Goal: Information Seeking & Learning: Find specific fact

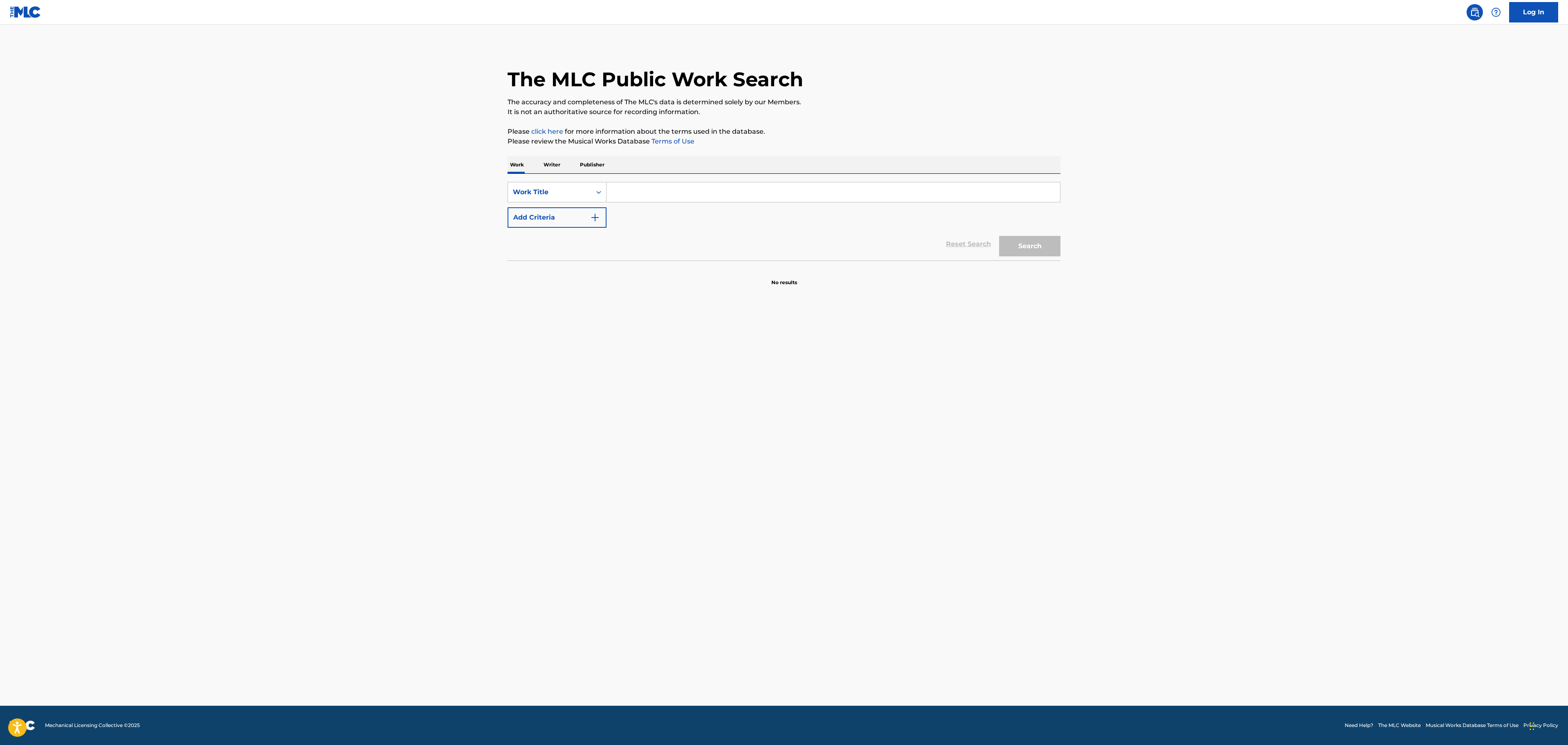
click at [693, 194] on input "Search Form" at bounding box center [833, 192] width 454 height 19
type input "La Fanette"
click at [555, 227] on button "Add Criteria" at bounding box center [557, 217] width 99 height 21
click at [668, 219] on input "Search Form" at bounding box center [825, 217] width 438 height 19
click at [1013, 268] on button "Search" at bounding box center [1030, 271] width 61 height 21
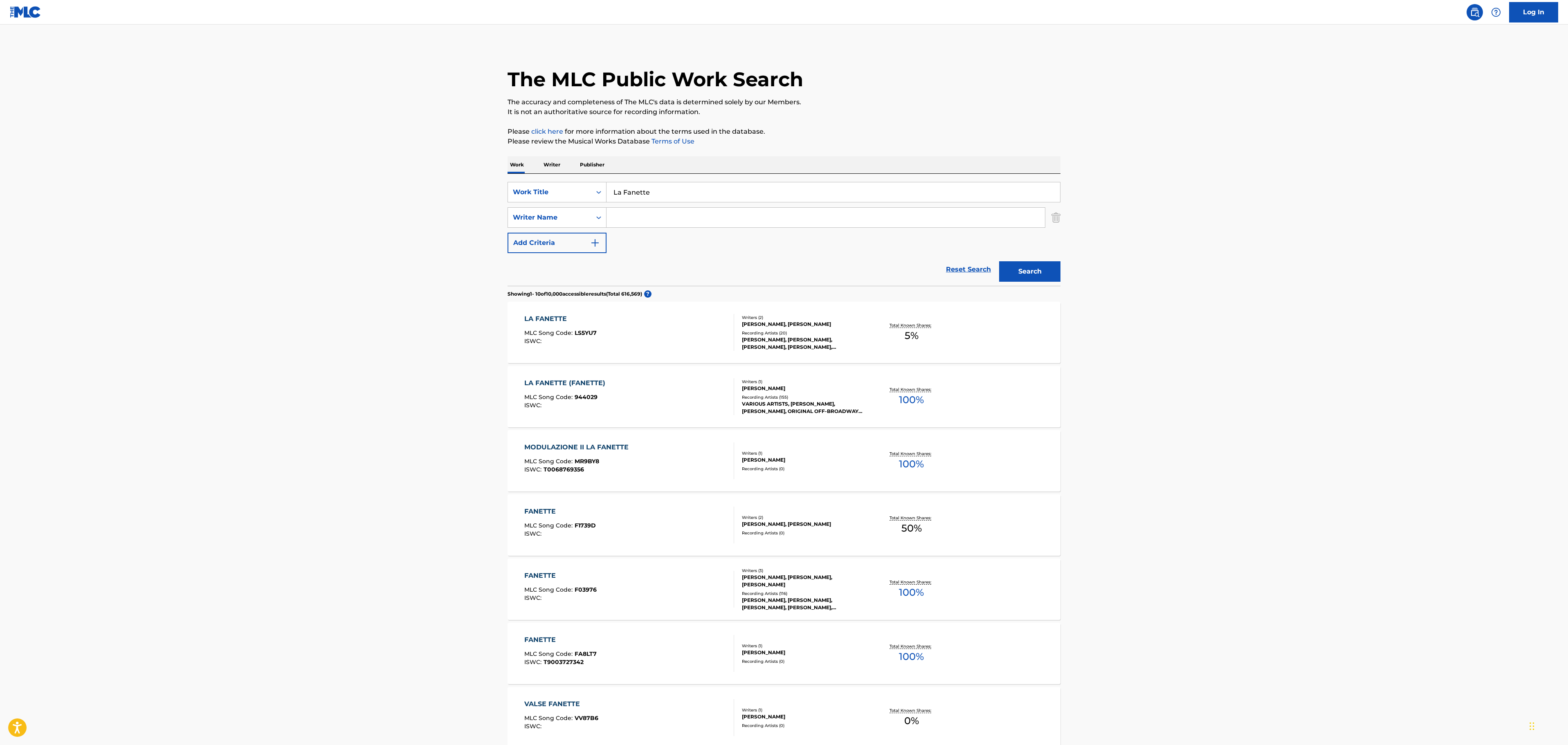
click at [833, 331] on div "Recording Artists ( 20 )" at bounding box center [803, 333] width 123 height 6
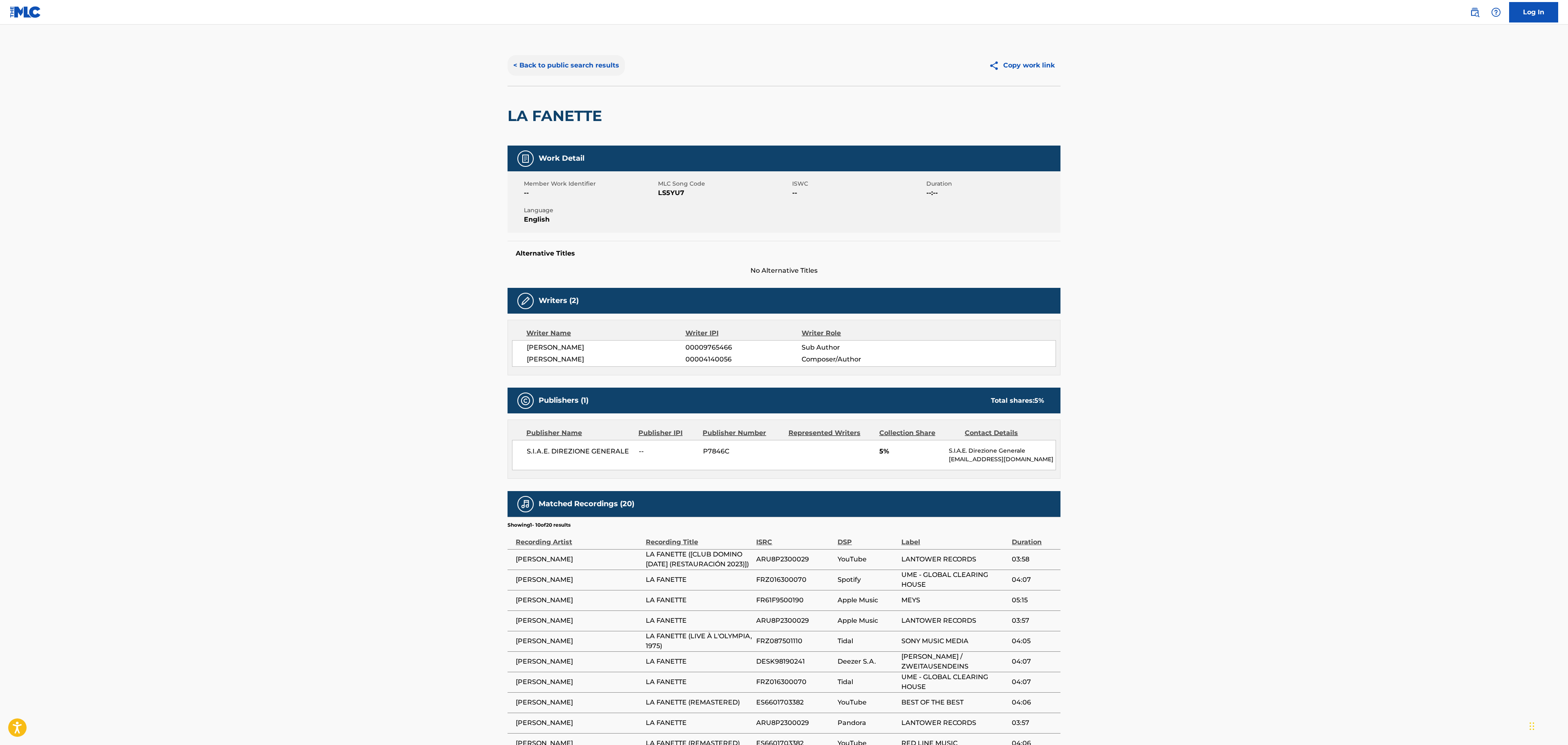
click at [598, 57] on button "< Back to public search results" at bounding box center [566, 65] width 117 height 21
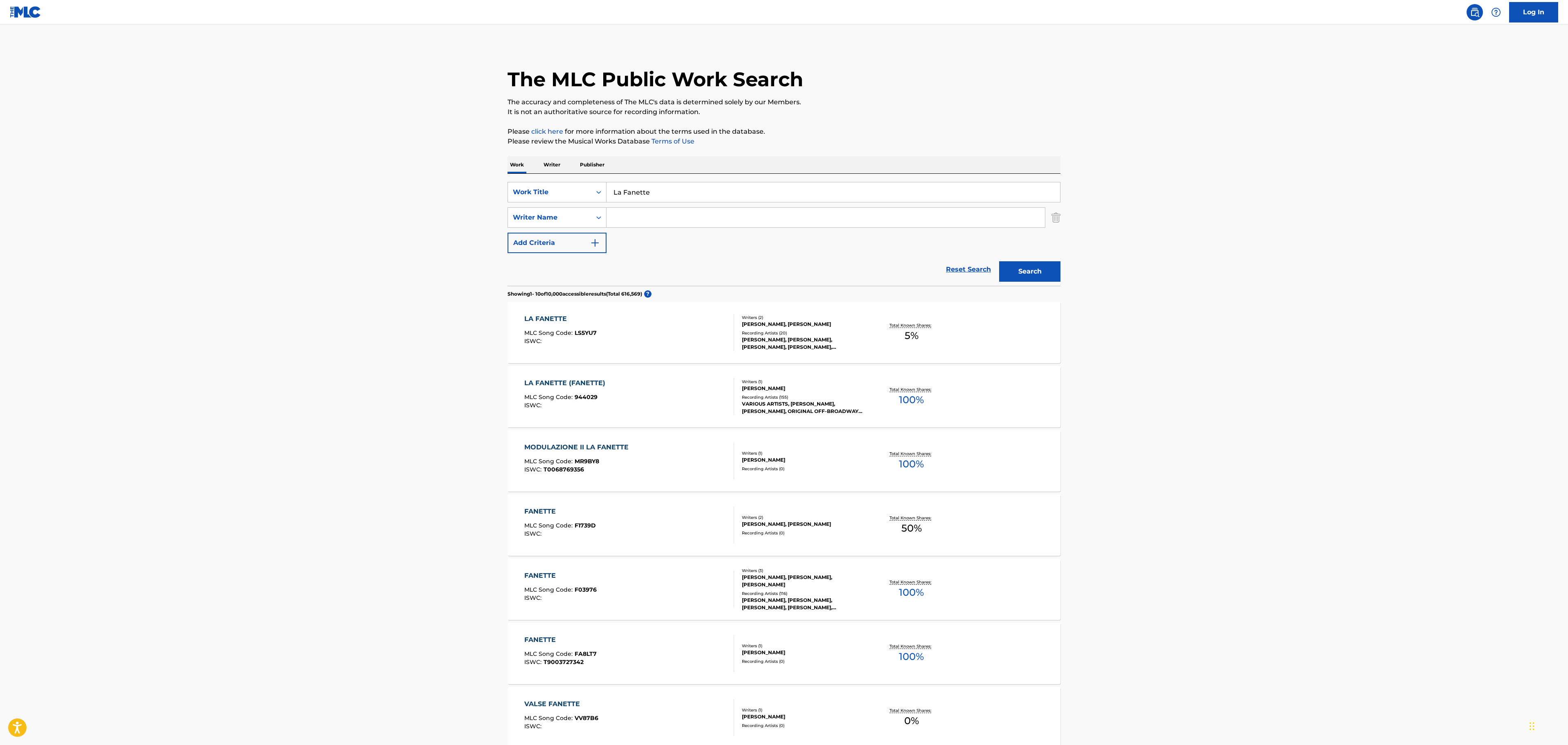
click at [651, 396] on div "LA FANETTE (FANETTE) MLC Song Code : 944029 ISWC :" at bounding box center [629, 396] width 210 height 37
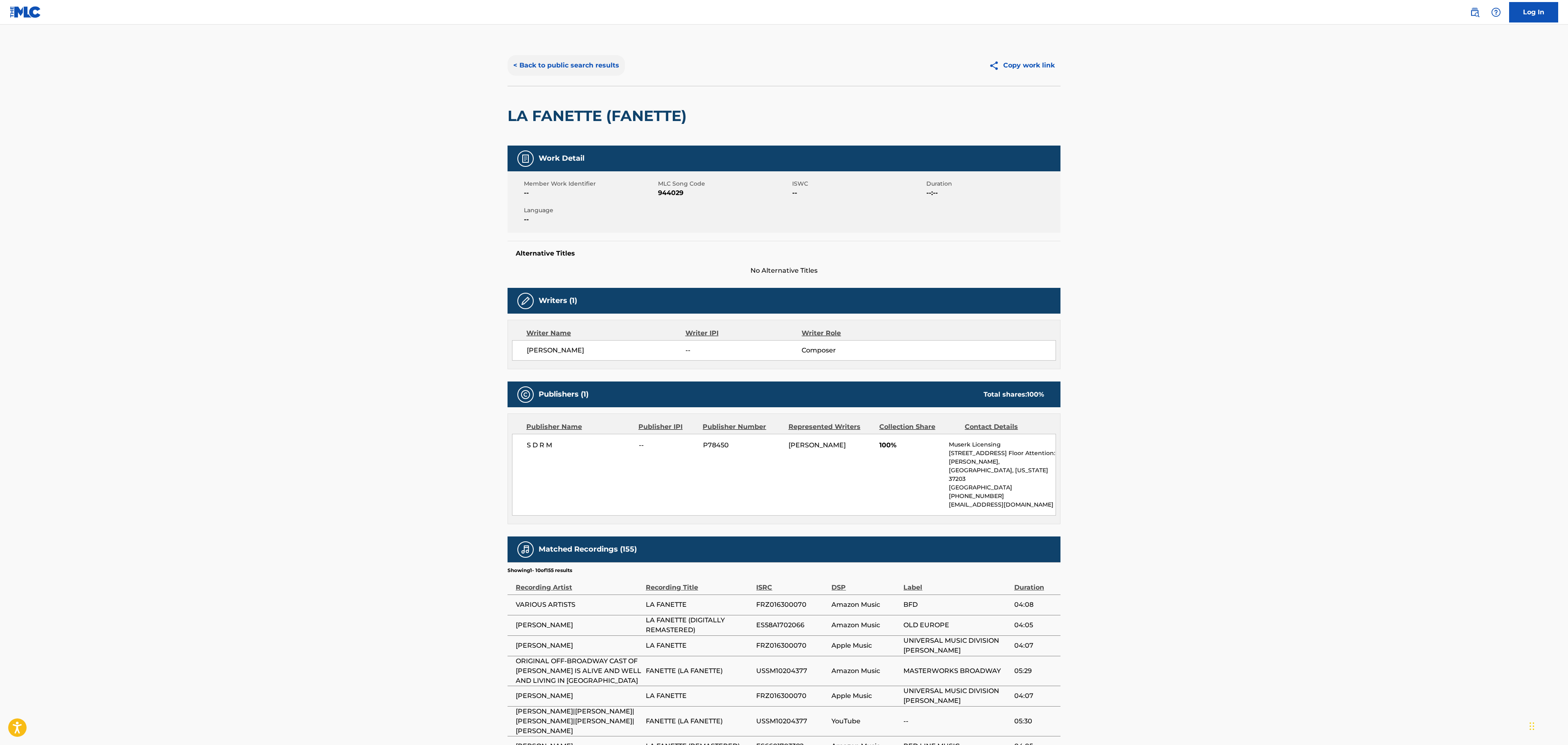
click at [552, 65] on button "< Back to public search results" at bounding box center [566, 65] width 117 height 21
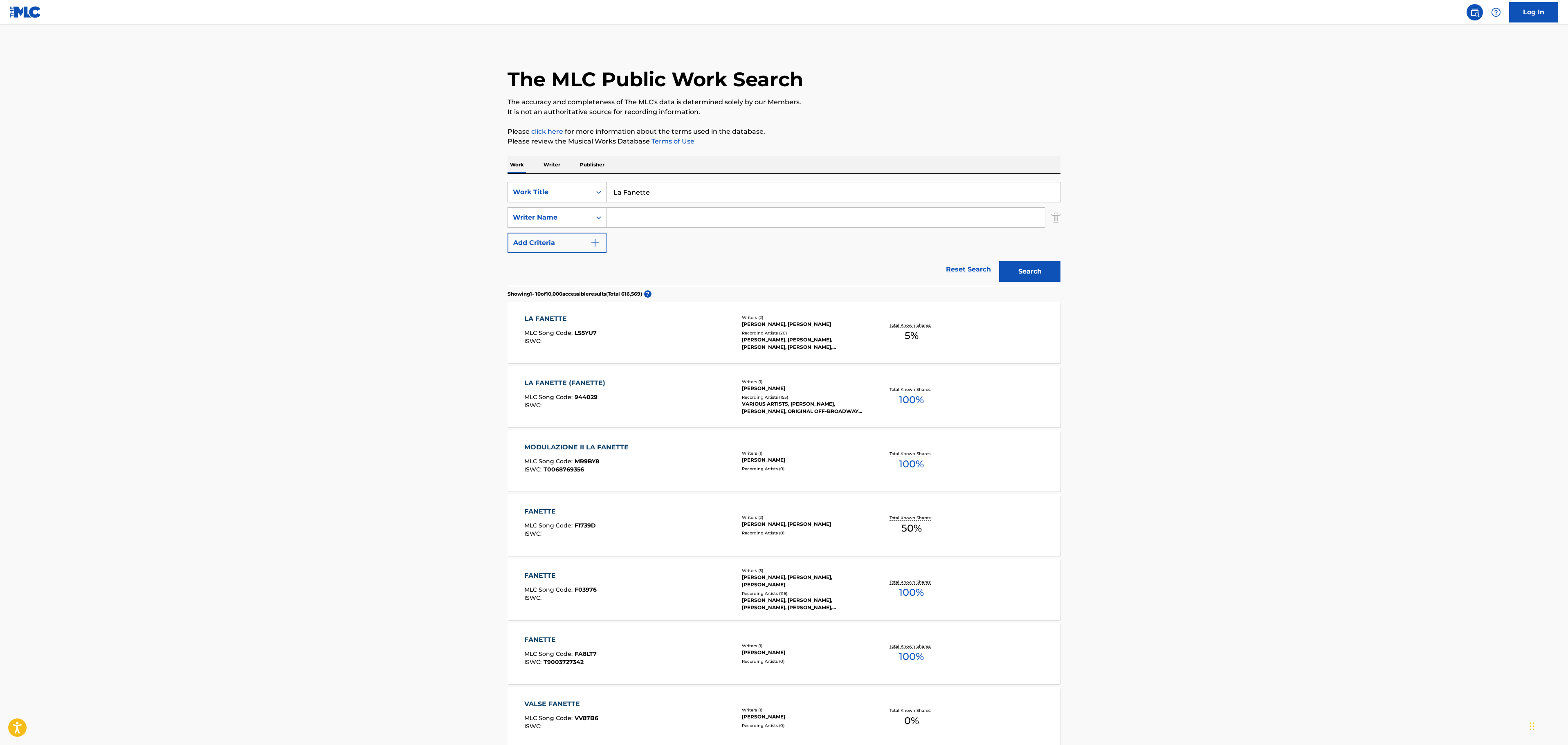
drag, startPoint x: 673, startPoint y: 194, endPoint x: 571, endPoint y: 197, distance: 102.0
click at [570, 198] on div "SearchWithCriteria373dc93e-6050-47d7-9a7d-a9a6ca2e223d Work Title La Fanette" at bounding box center [783, 192] width 553 height 21
paste input "e Plat Pays"
type input "Le Plat Pays"
click at [1013, 268] on button "Search" at bounding box center [1030, 271] width 61 height 21
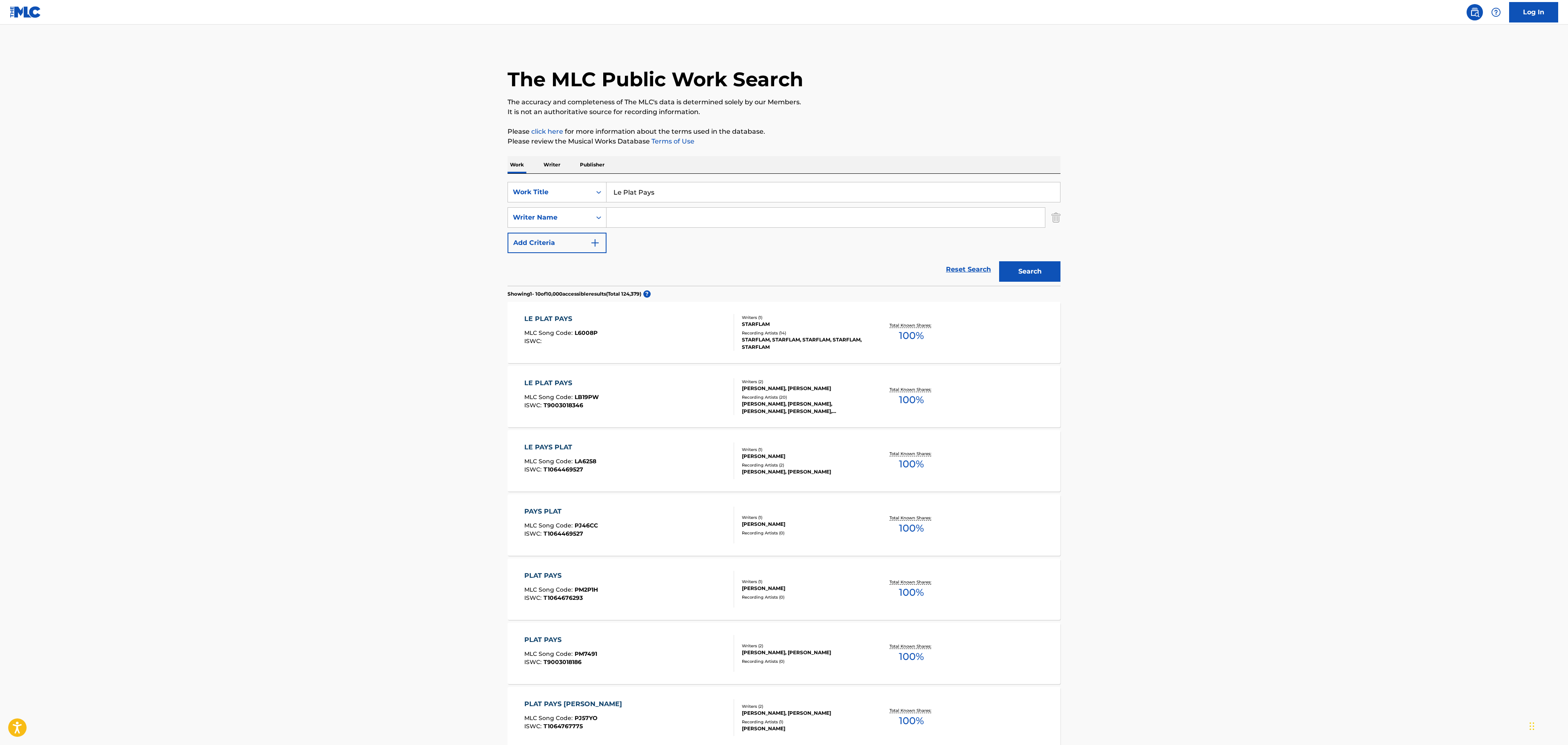
click at [661, 396] on div "LE PLAT PAYS MLC Song Code : LB19PW ISWC : T9003018346" at bounding box center [629, 396] width 210 height 37
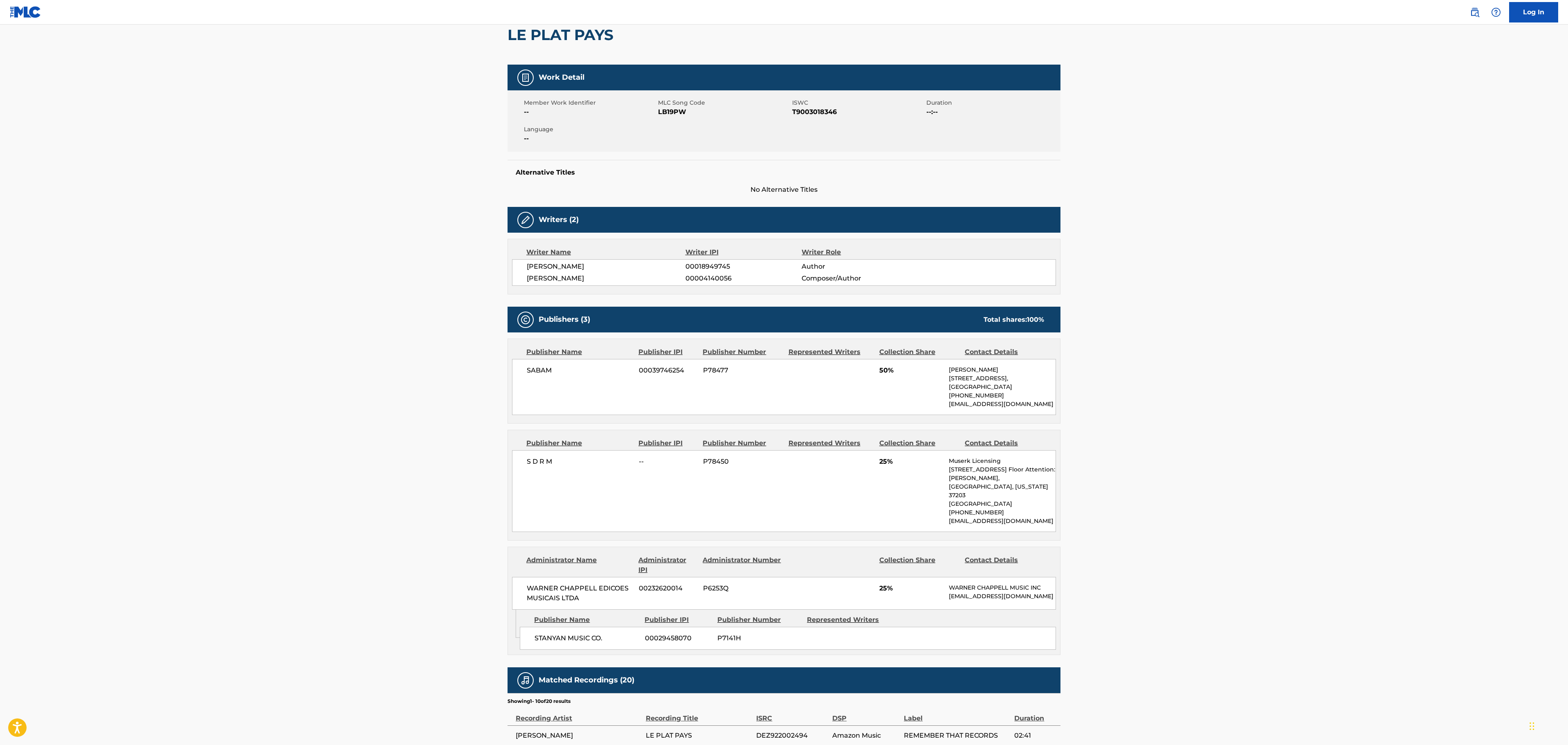
scroll to position [82, 0]
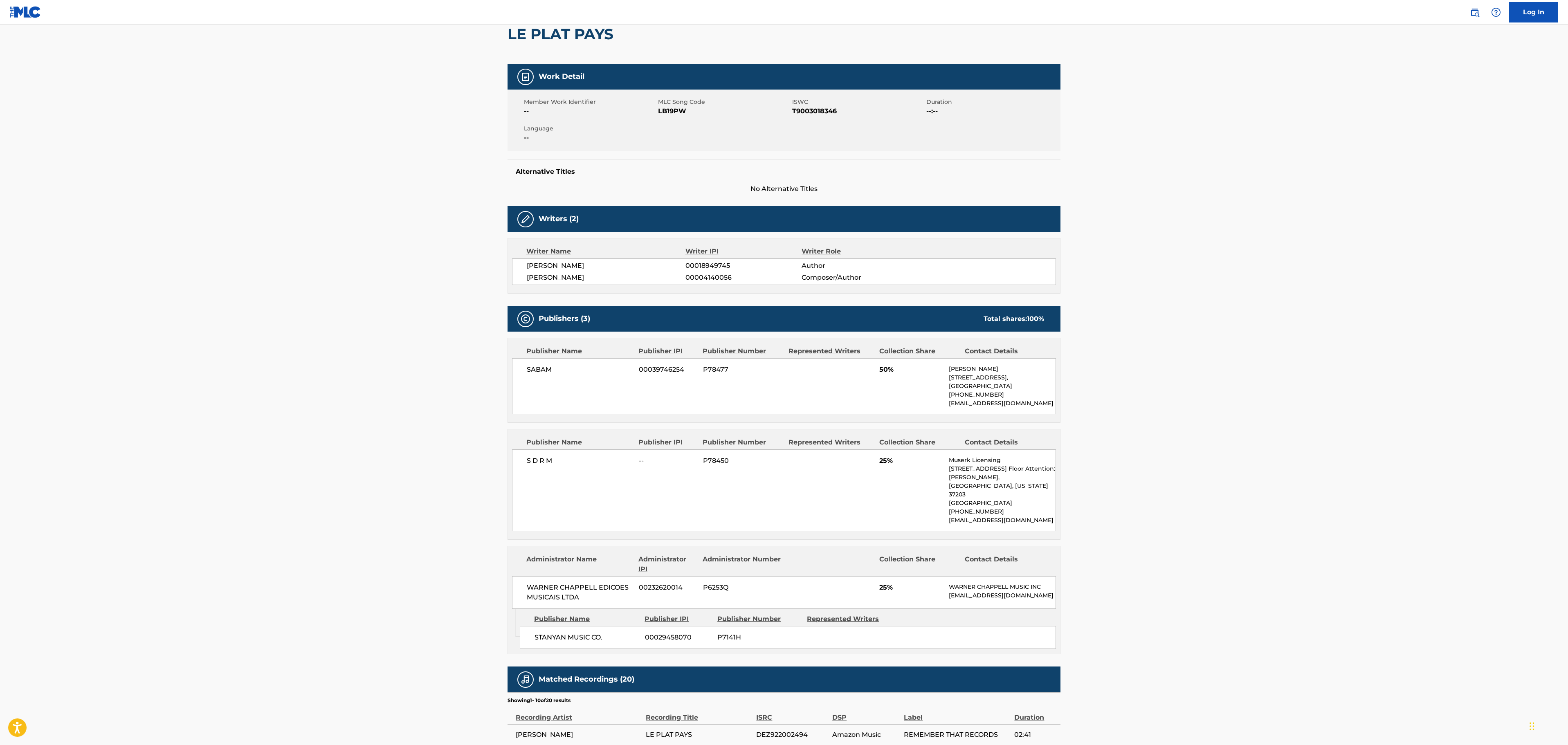
click at [347, 359] on main "< Back to public search results Copy work link LE PLAT PAYS Work Detail Member …" at bounding box center [784, 457] width 1568 height 1028
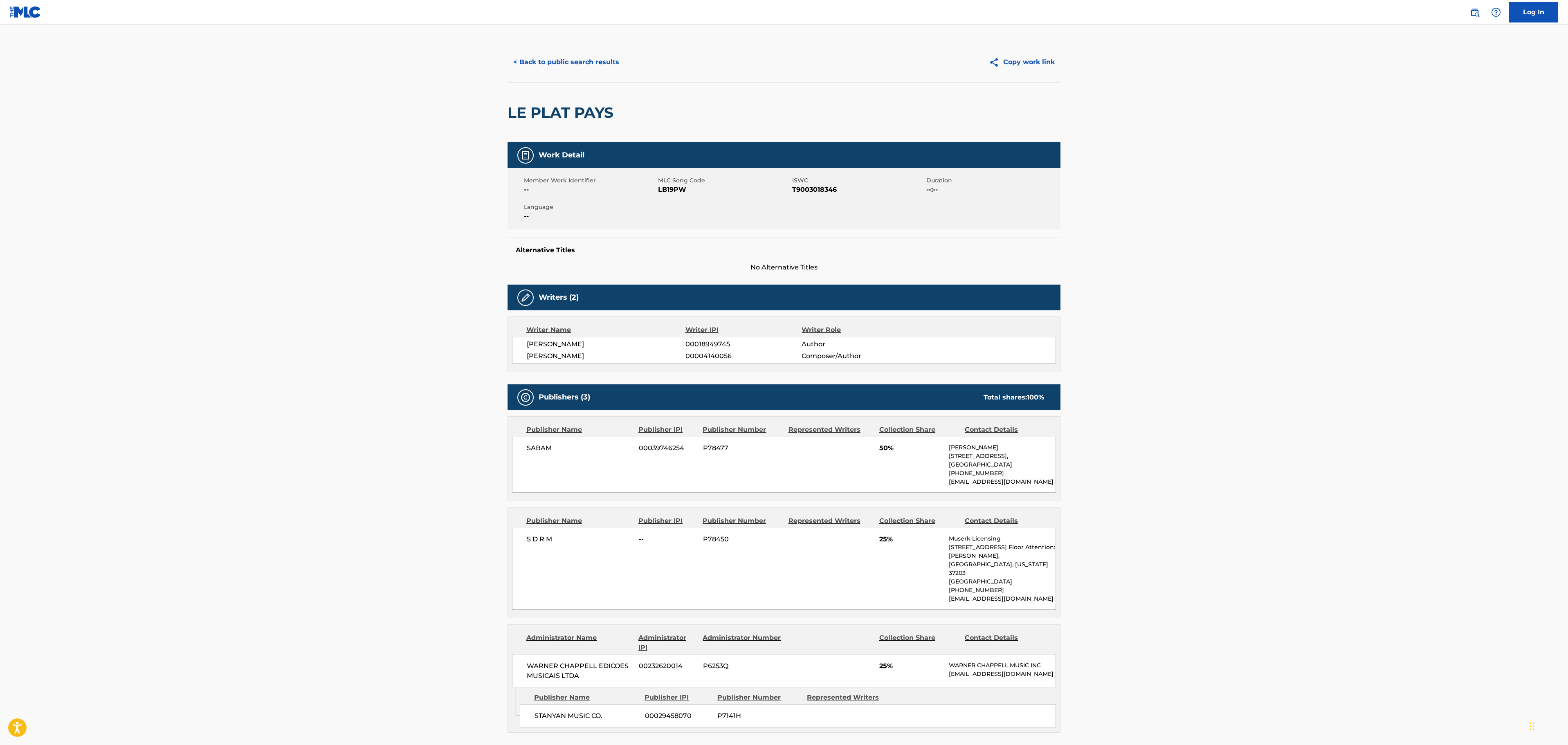
scroll to position [0, 0]
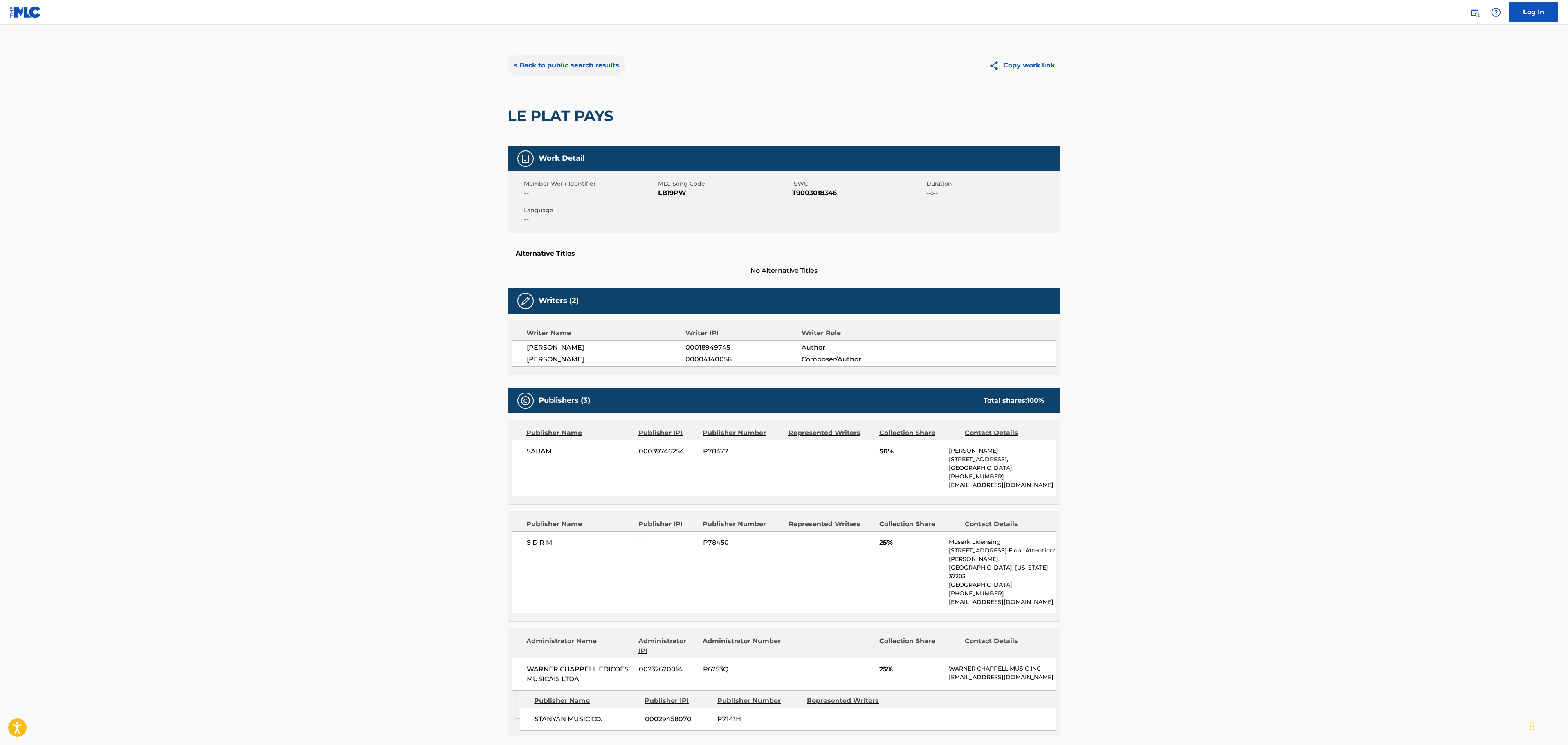
click at [567, 62] on button "< Back to public search results" at bounding box center [566, 65] width 117 height 21
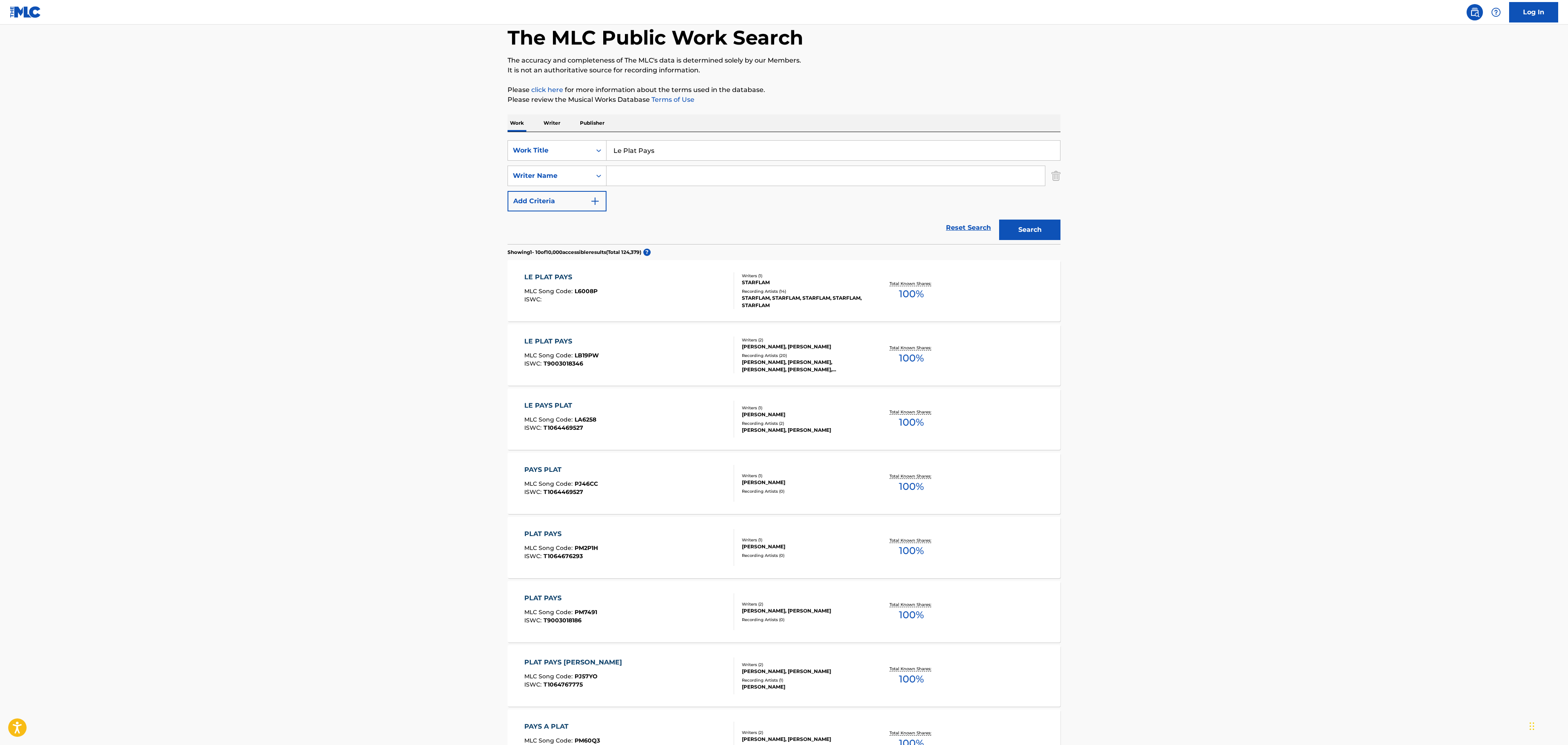
scroll to position [37, 0]
